Goal: Navigation & Orientation: Find specific page/section

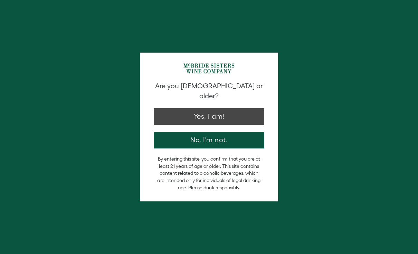
click at [160, 108] on button "Yes, I am!" at bounding box center [209, 116] width 111 height 17
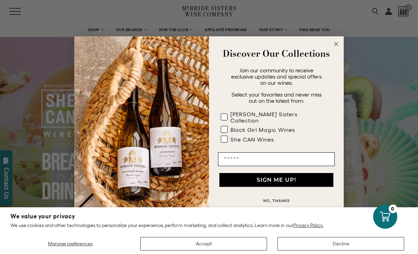
click at [334, 44] on circle "Close dialog" at bounding box center [337, 44] width 8 height 8
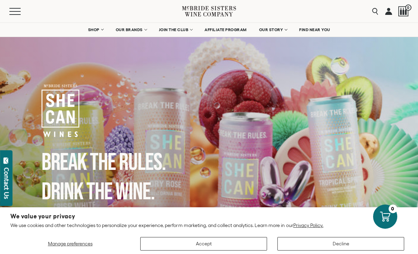
click at [318, 25] on link "FIND NEAR YOU" at bounding box center [315, 30] width 40 height 14
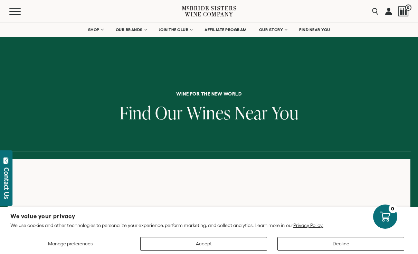
click at [242, 244] on button "Accept" at bounding box center [203, 243] width 127 height 13
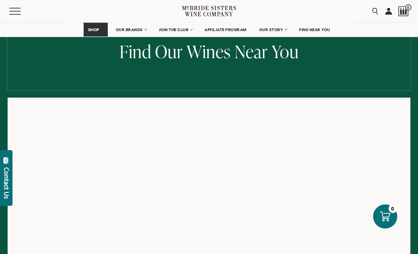
scroll to position [73, 0]
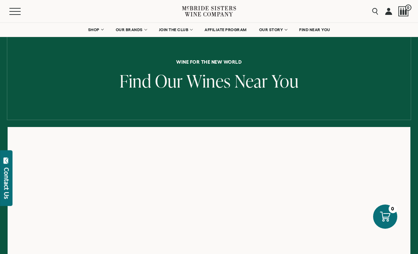
scroll to position [47, 0]
